Goal: Navigation & Orientation: Find specific page/section

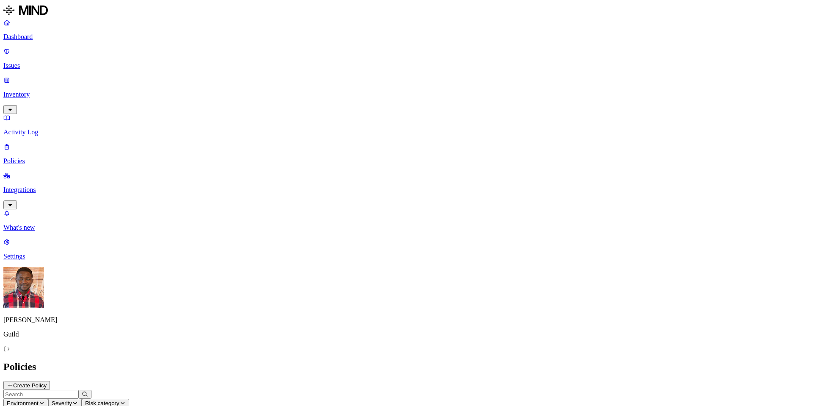
click at [40, 62] on p "Issues" at bounding box center [406, 66] width 807 height 8
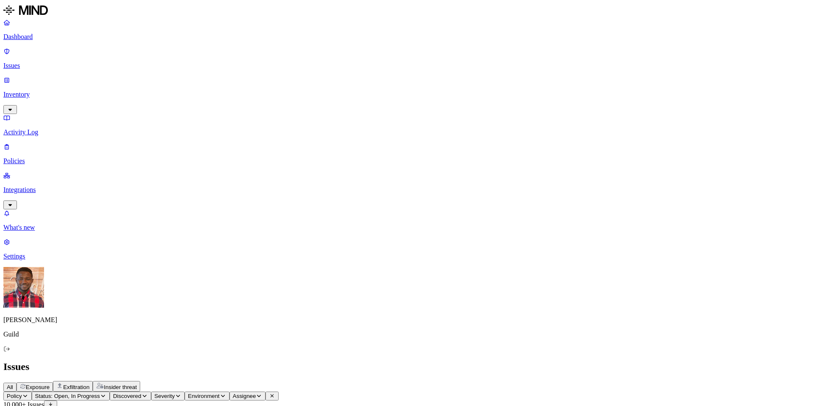
click at [41, 157] on p "Policies" at bounding box center [406, 161] width 807 height 8
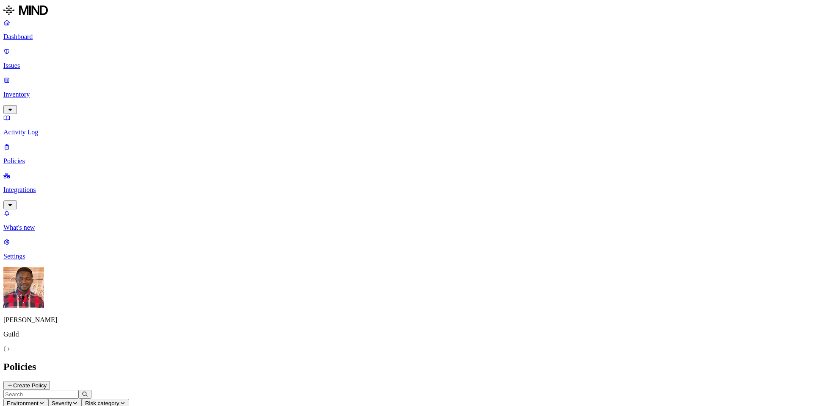
click at [43, 62] on p "Issues" at bounding box center [406, 66] width 807 height 8
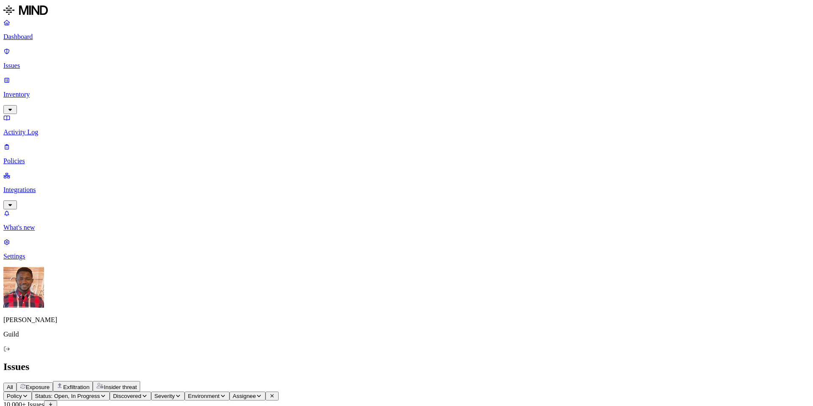
click at [45, 143] on link "Policies" at bounding box center [406, 154] width 807 height 22
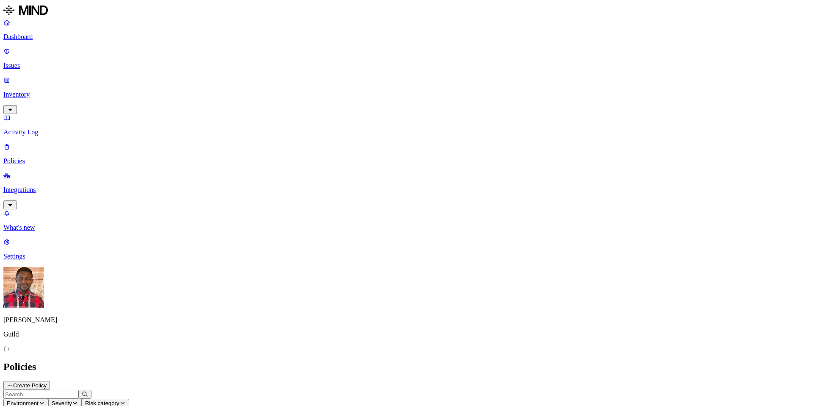
click at [33, 62] on p "Issues" at bounding box center [406, 66] width 807 height 8
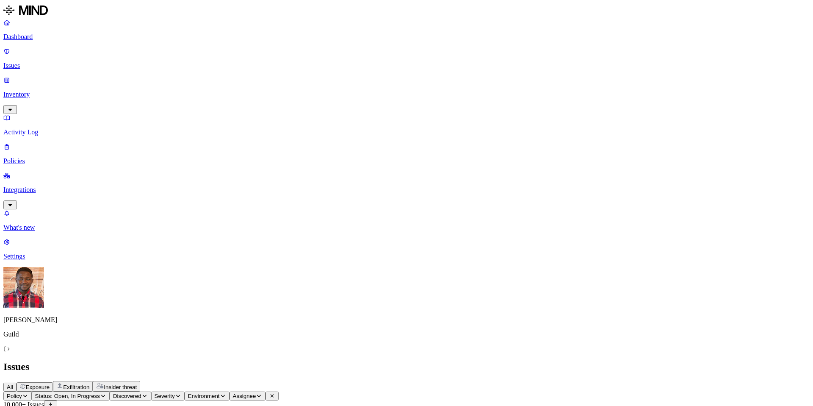
click at [181, 393] on icon "button" at bounding box center [178, 395] width 6 height 5
click at [270, 69] on button "button" at bounding box center [273, 70] width 7 height 3
click at [270, 94] on button "button" at bounding box center [273, 95] width 7 height 3
click at [261, 393] on icon "button" at bounding box center [258, 395] width 6 height 5
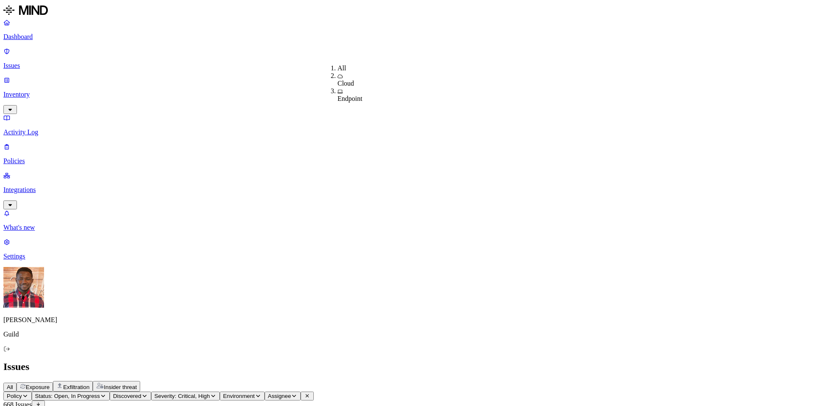
click at [148, 393] on icon "button" at bounding box center [144, 395] width 6 height 5
click at [28, 393] on icon "button" at bounding box center [25, 395] width 6 height 5
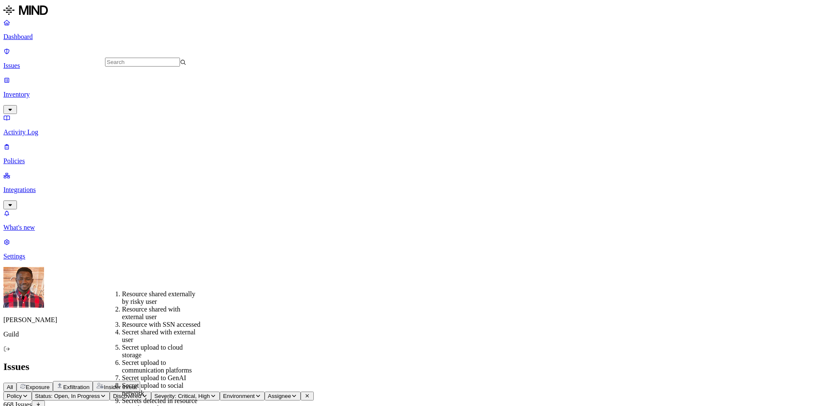
scroll to position [298, 0]
click at [360, 381] on div "All Exposure Exfiltration Insider threat" at bounding box center [406, 386] width 807 height 11
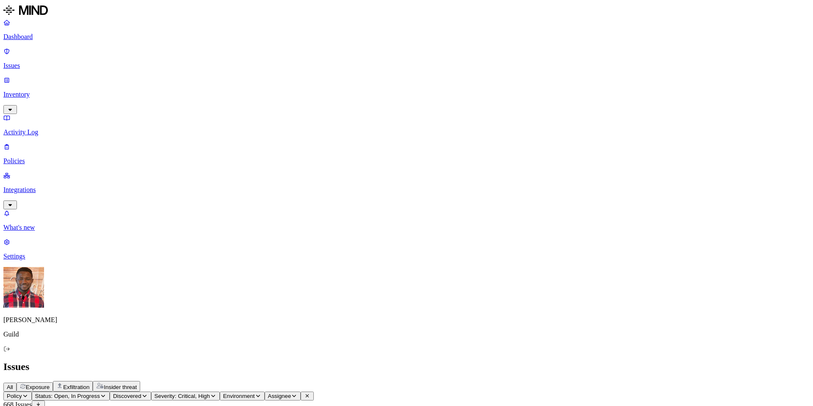
click at [22, 393] on span "Policy" at bounding box center [14, 396] width 15 height 6
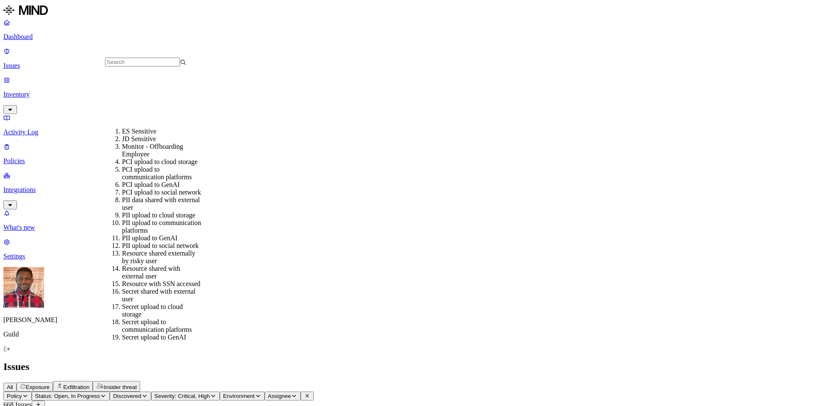
scroll to position [125, 0]
click at [144, 211] on div "PII upload to cloud storage" at bounding box center [162, 215] width 81 height 8
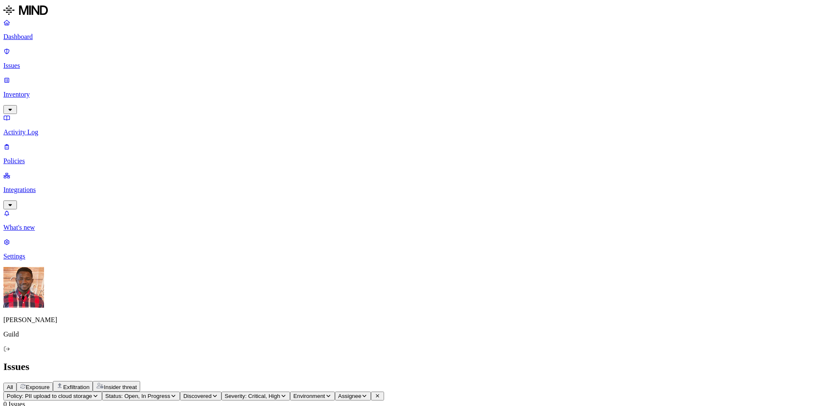
click at [92, 393] on span "Policy: PII upload to cloud storage" at bounding box center [50, 396] width 86 height 6
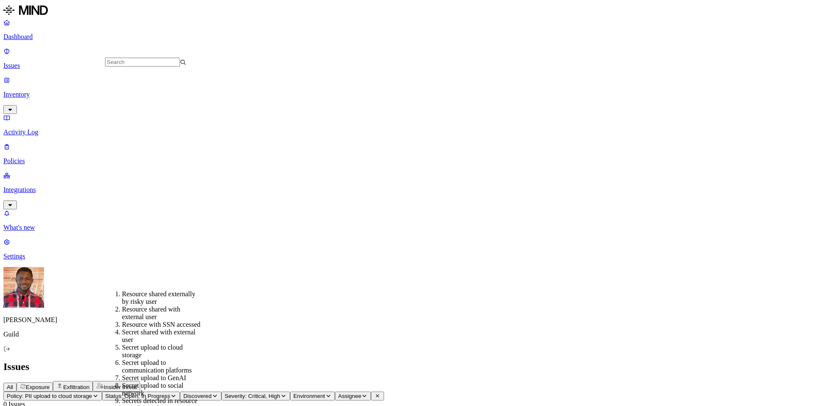
scroll to position [298, 0]
click at [44, 91] on p "Inventory" at bounding box center [406, 95] width 807 height 8
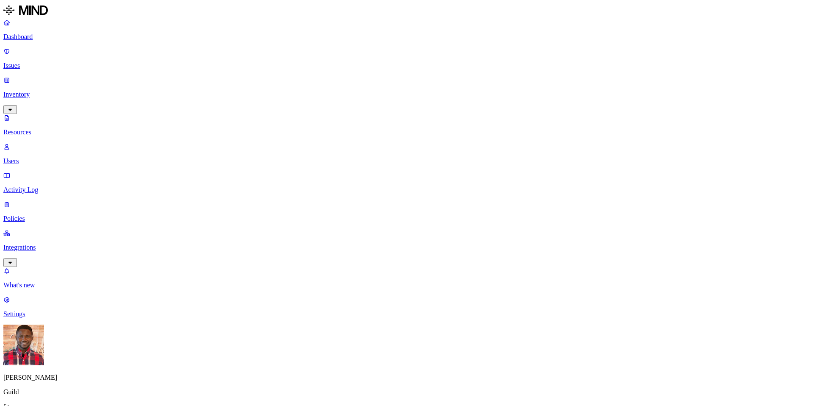
click at [52, 157] on p "Users" at bounding box center [406, 161] width 807 height 8
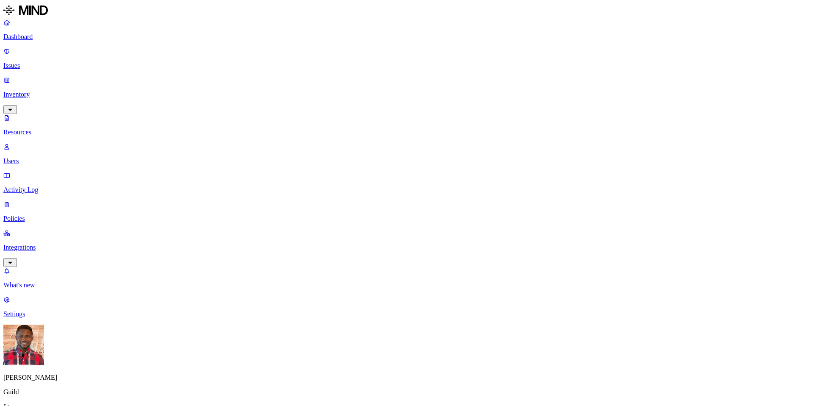
drag, startPoint x: 153, startPoint y: 209, endPoint x: 141, endPoint y: 219, distance: 15.0
